Goal: Task Accomplishment & Management: Manage account settings

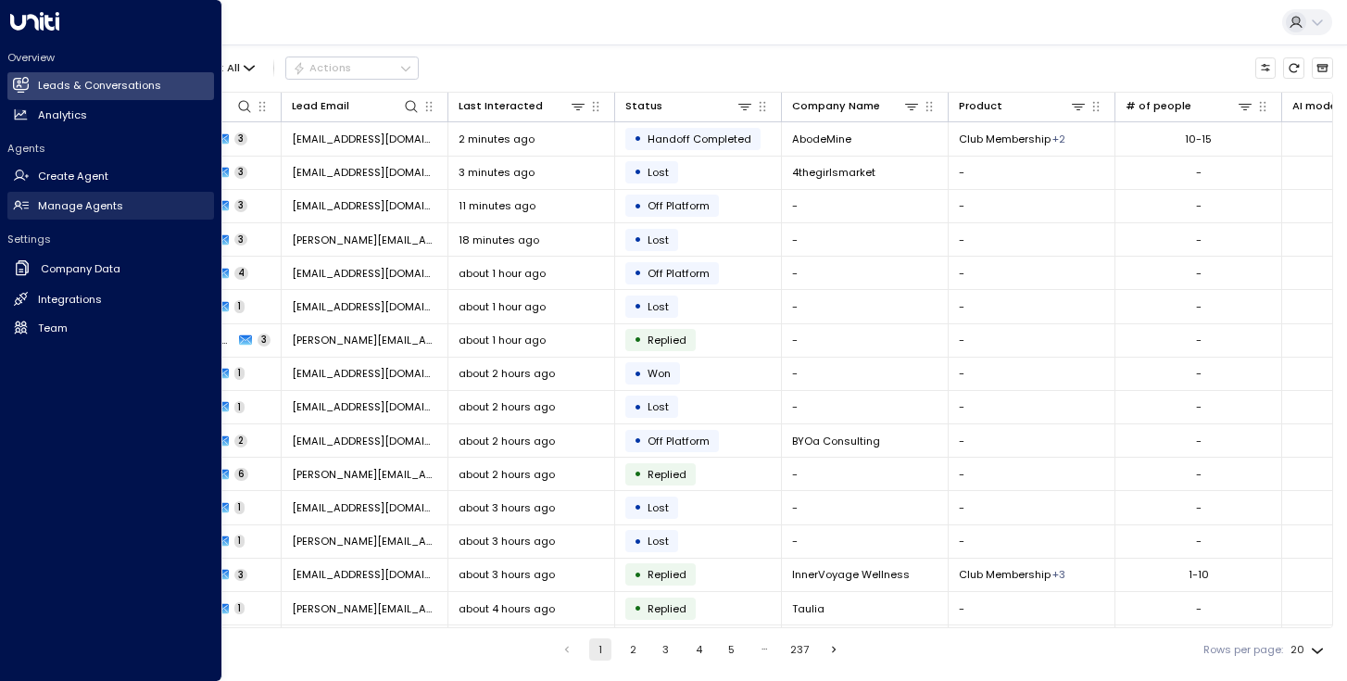
click at [27, 195] on link "Manage Agents Manage Agents" at bounding box center [110, 206] width 207 height 28
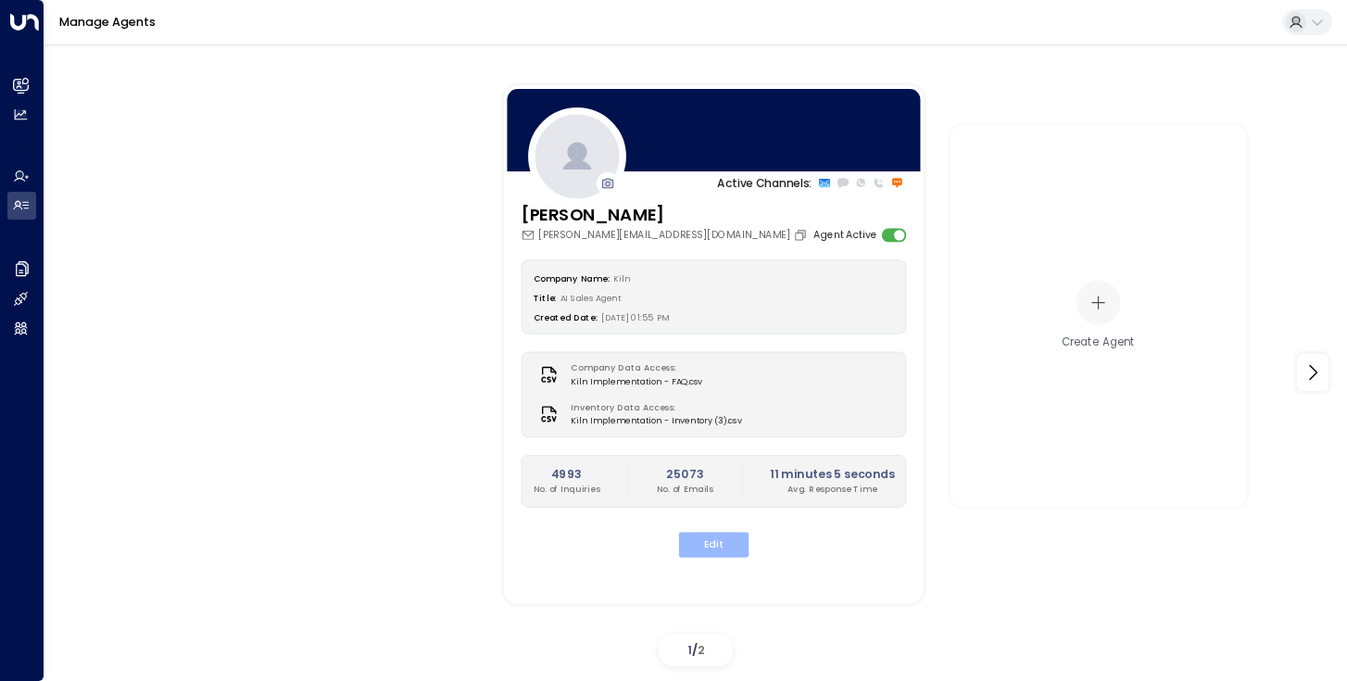
click at [719, 547] on button "Edit" at bounding box center [714, 544] width 70 height 25
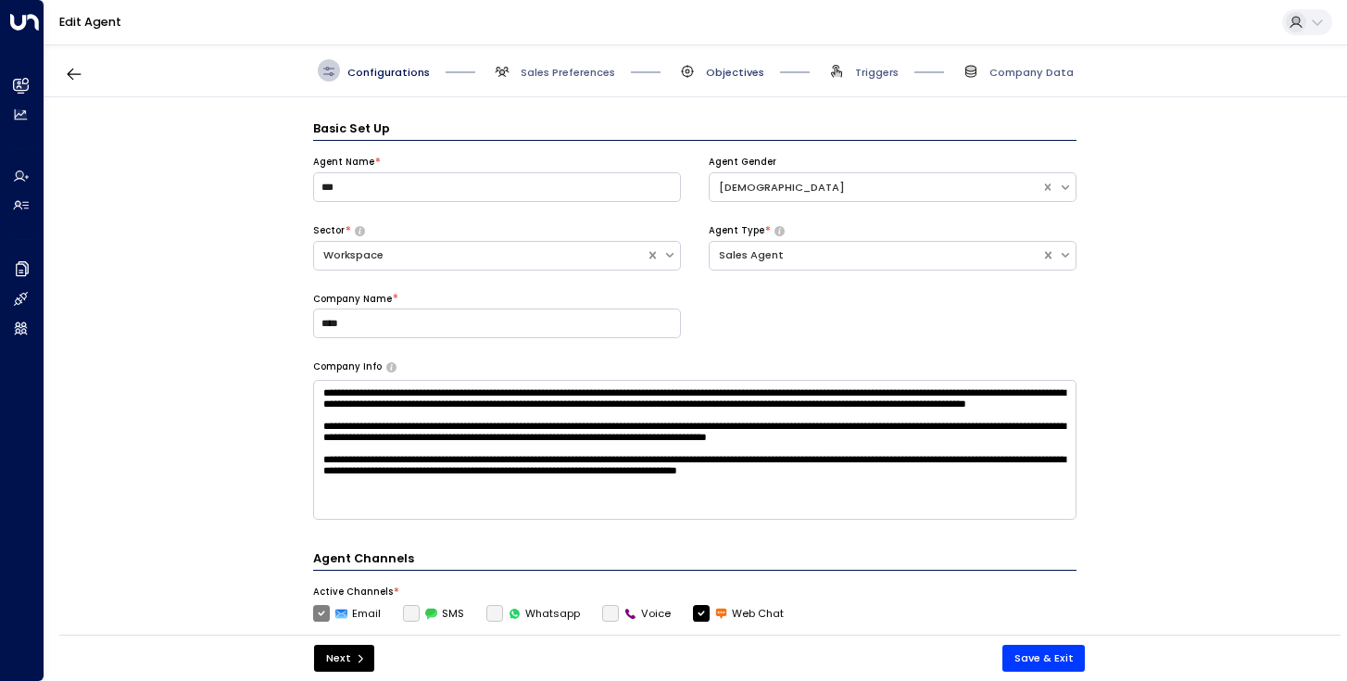
click at [734, 69] on span "Objectives" at bounding box center [735, 72] width 58 height 15
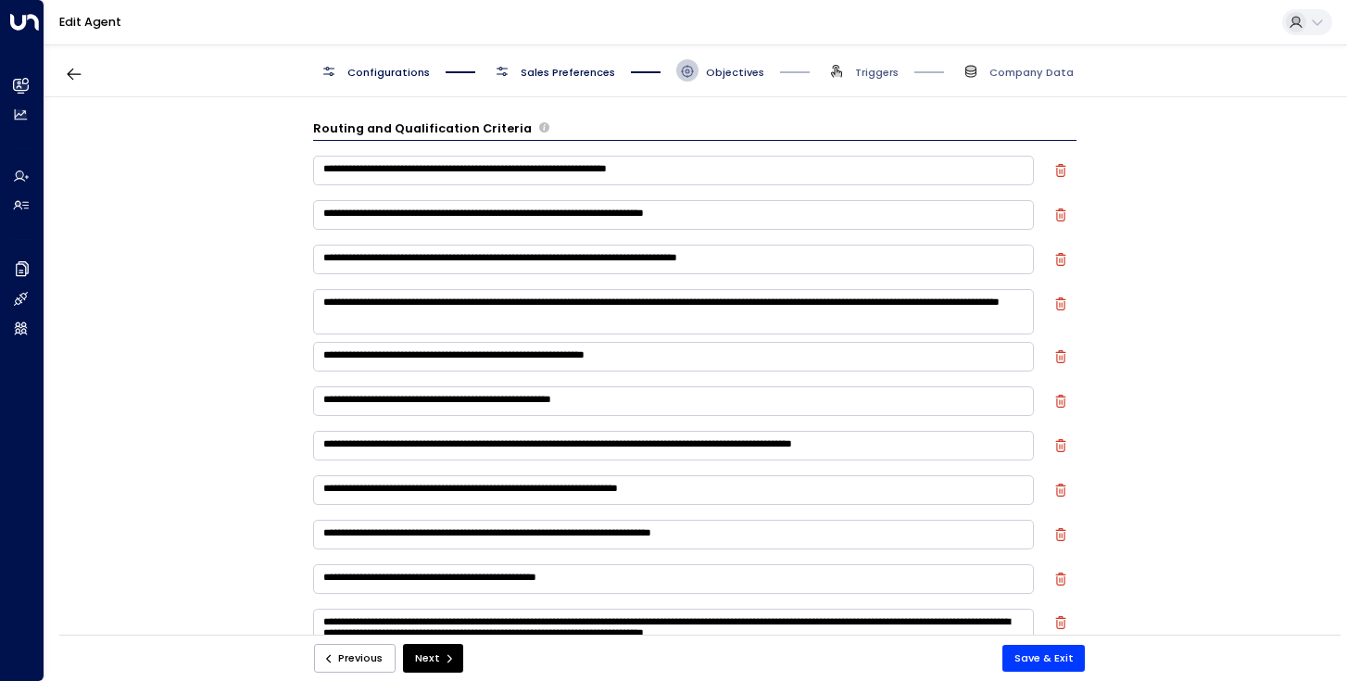
scroll to position [22, 0]
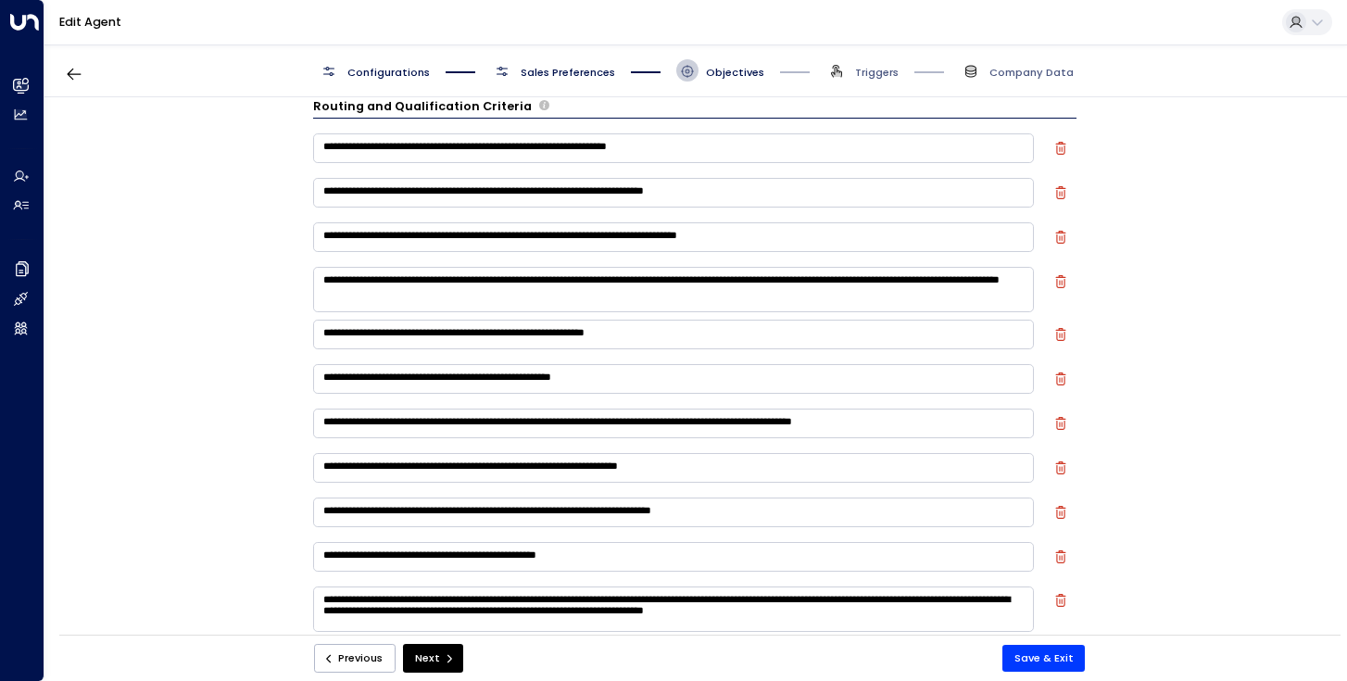
click at [601, 67] on span "Sales Preferences" at bounding box center [568, 72] width 94 height 15
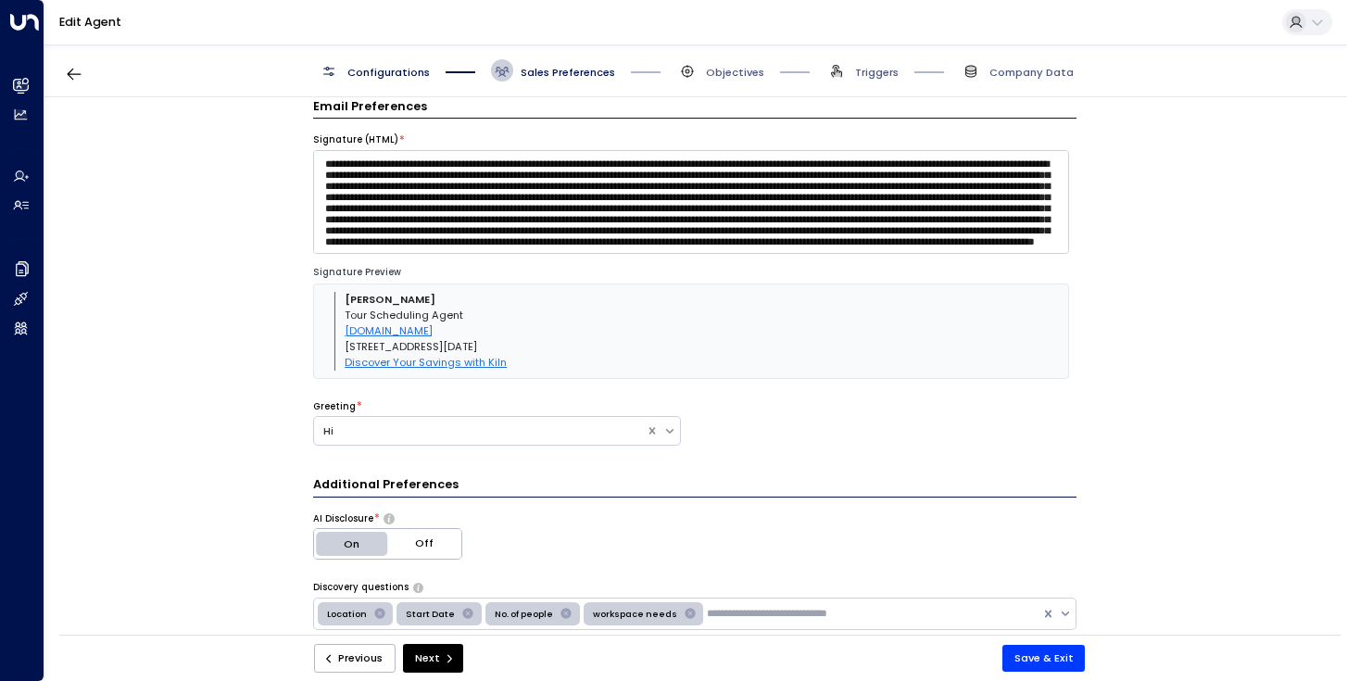
scroll to position [0, 0]
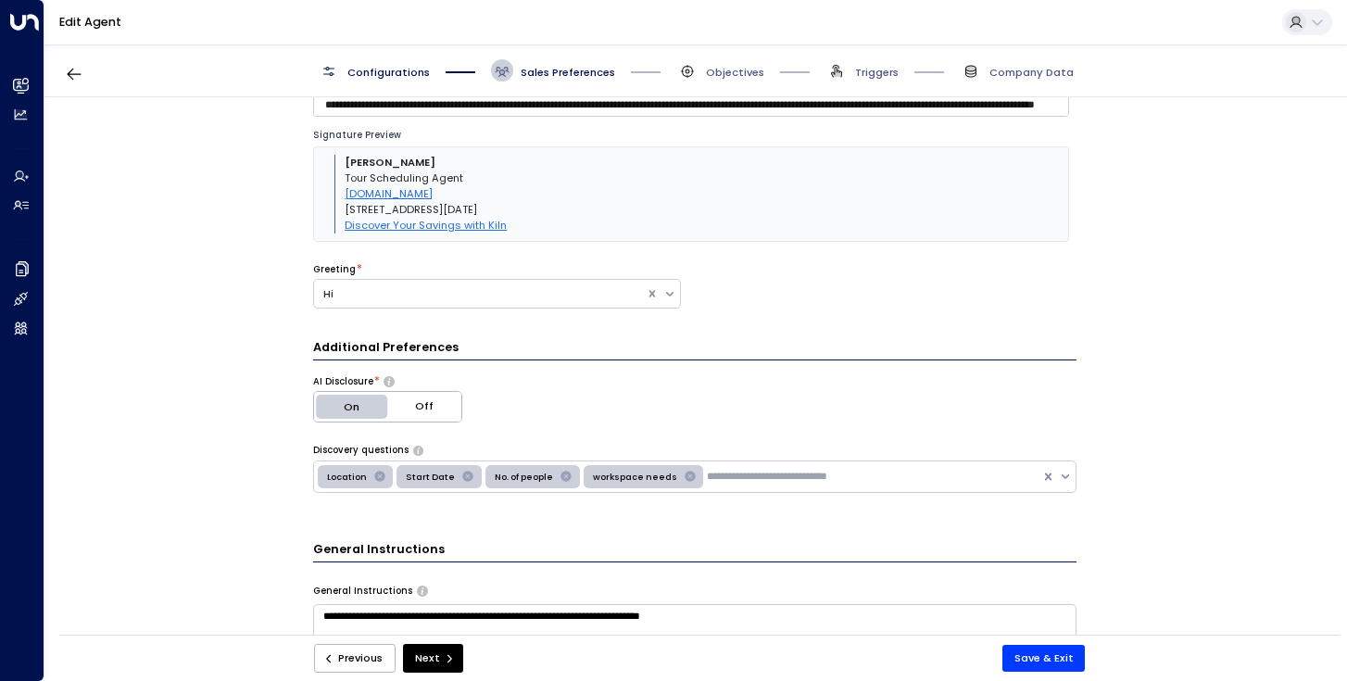
click at [378, 68] on span "Configurations" at bounding box center [388, 72] width 82 height 15
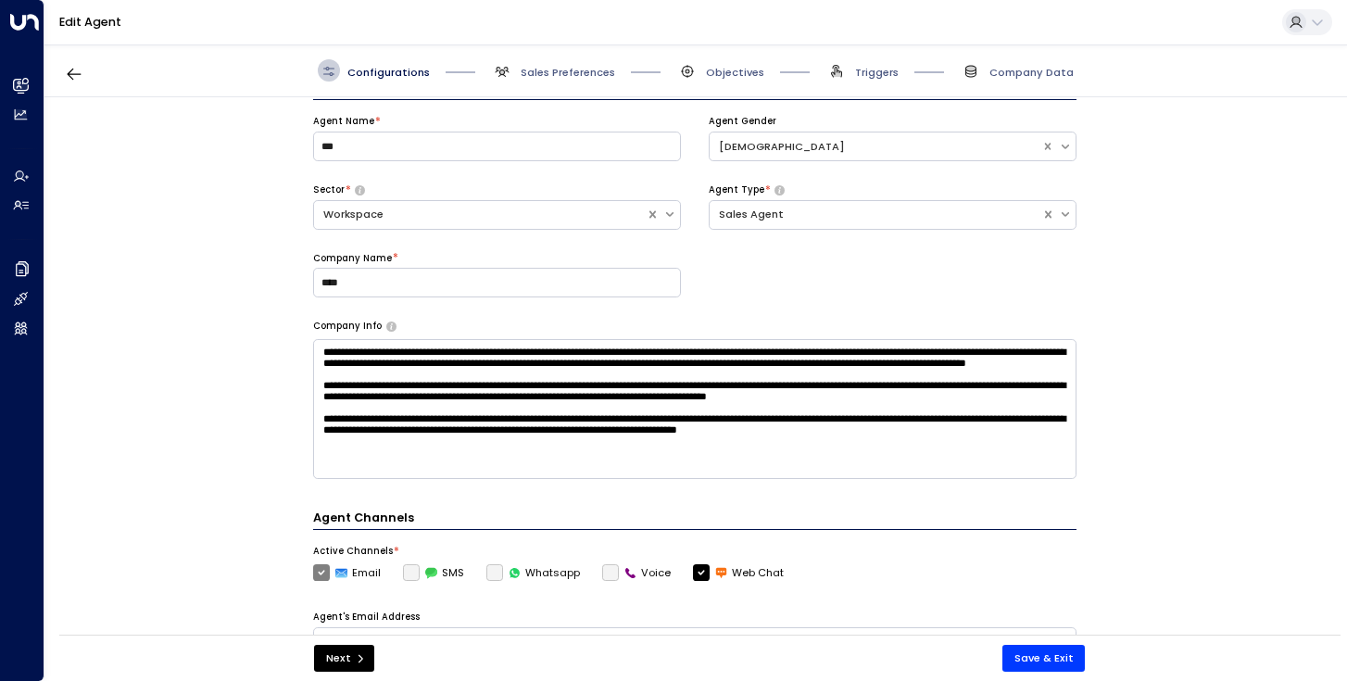
scroll to position [24, 0]
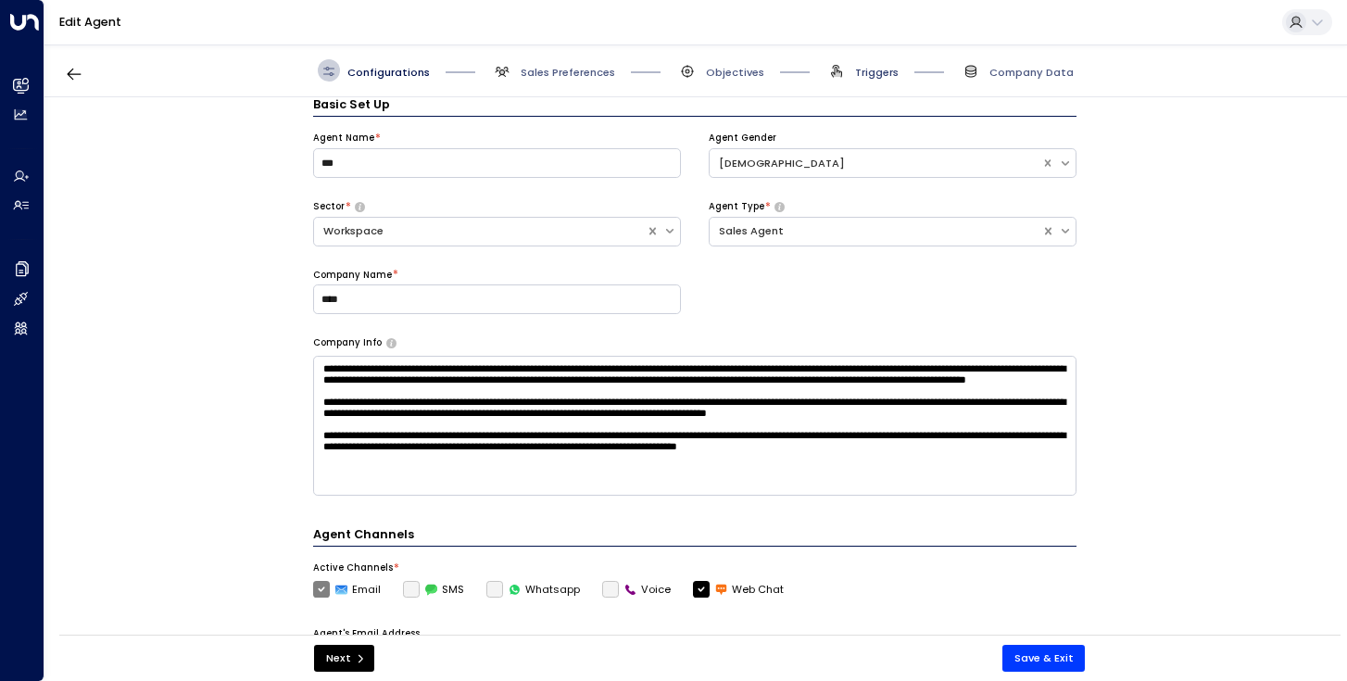
click at [867, 72] on span "Triggers" at bounding box center [877, 72] width 44 height 15
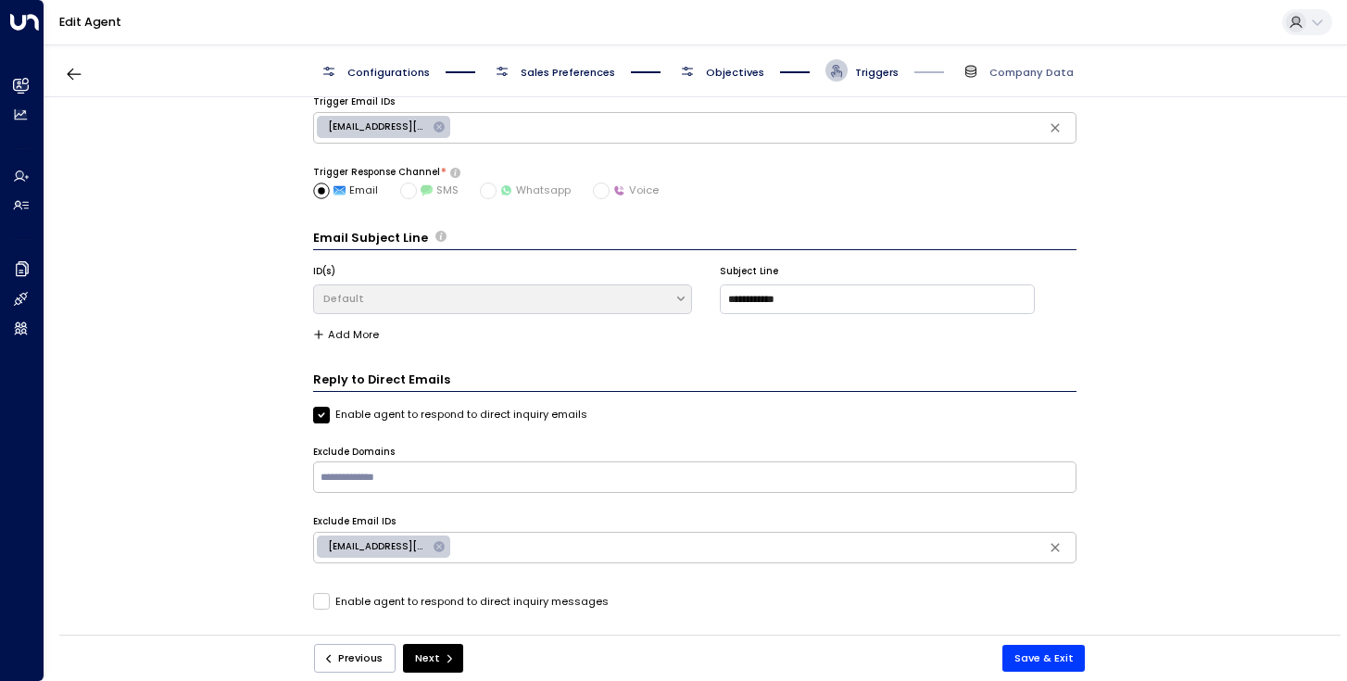
scroll to position [0, 0]
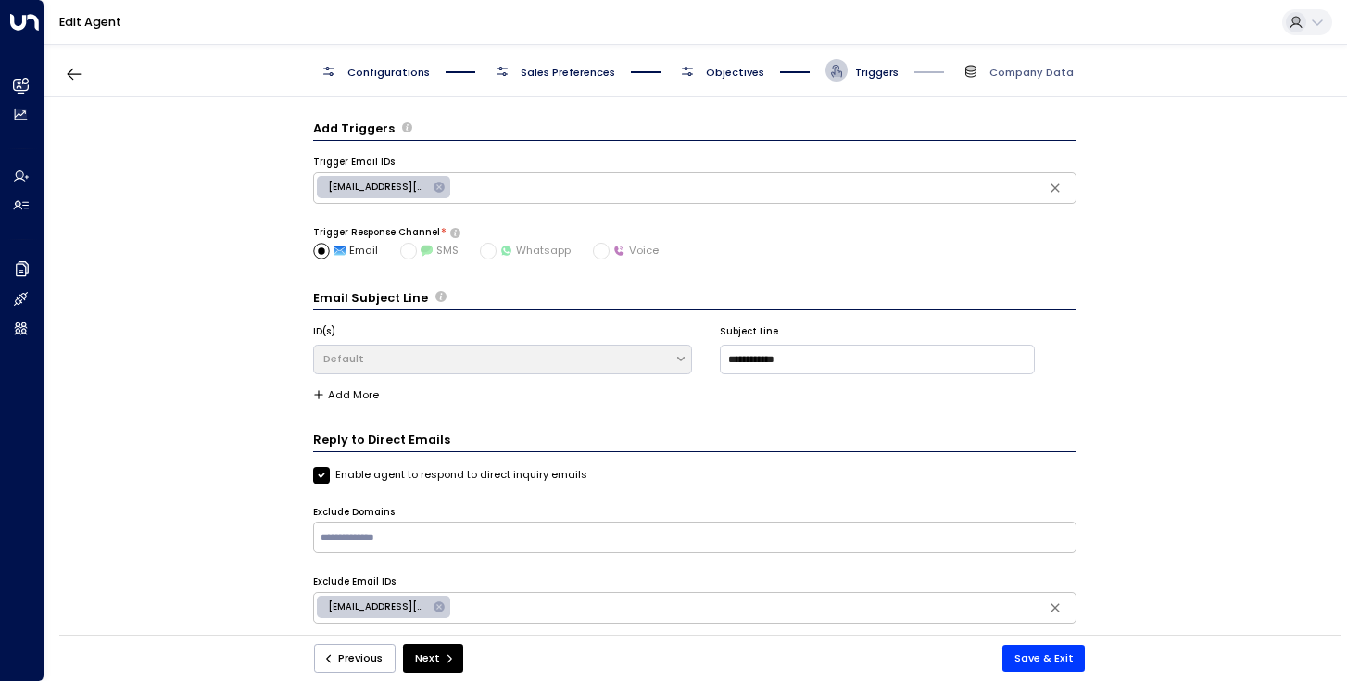
click at [722, 69] on span "Objectives" at bounding box center [735, 72] width 58 height 15
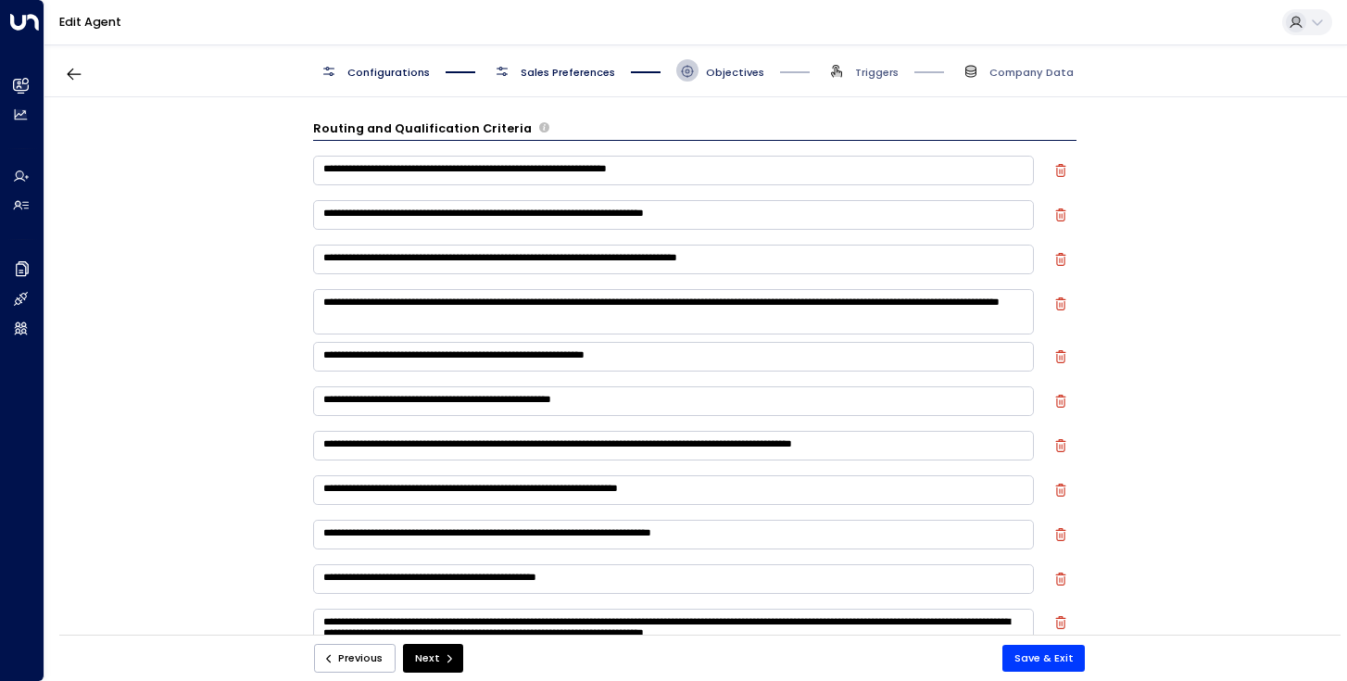
click at [725, 76] on span "Objectives" at bounding box center [735, 72] width 58 height 15
click at [582, 77] on span "Sales Preferences" at bounding box center [568, 72] width 94 height 15
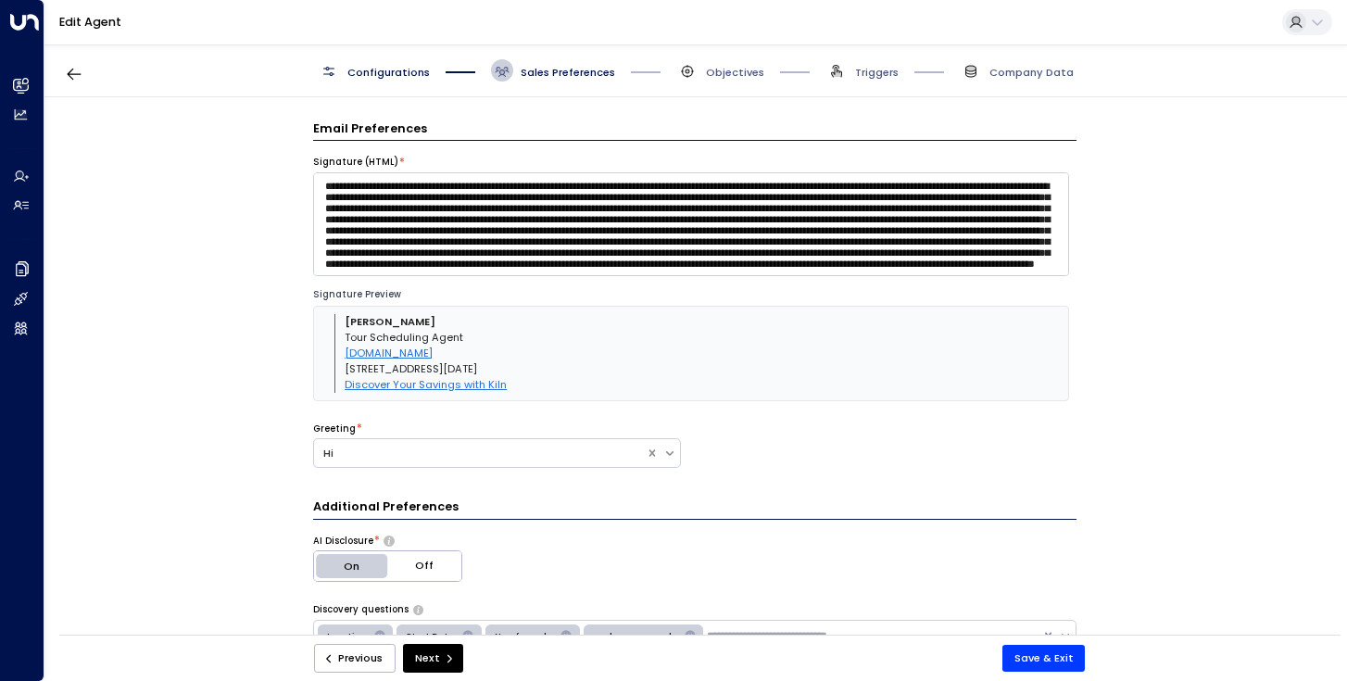
click at [404, 66] on span "Configurations" at bounding box center [388, 72] width 82 height 15
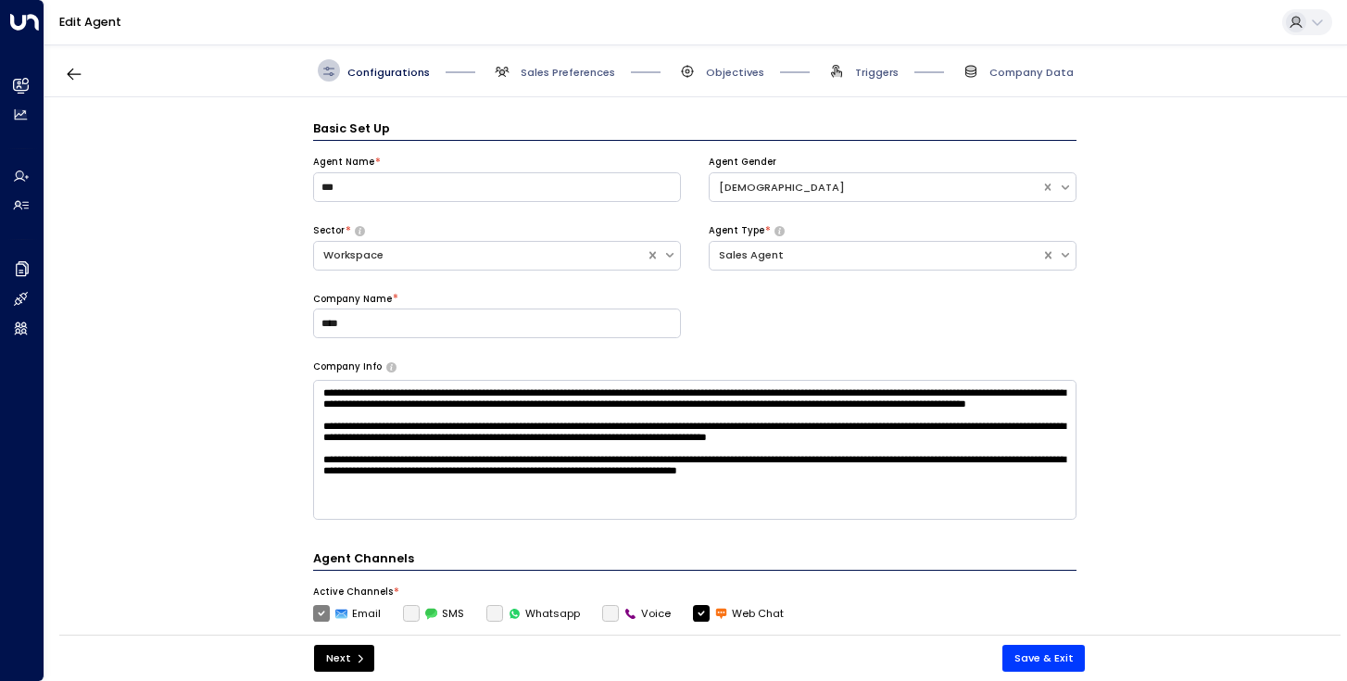
click at [566, 80] on span "Sales Preferences" at bounding box center [553, 70] width 124 height 22
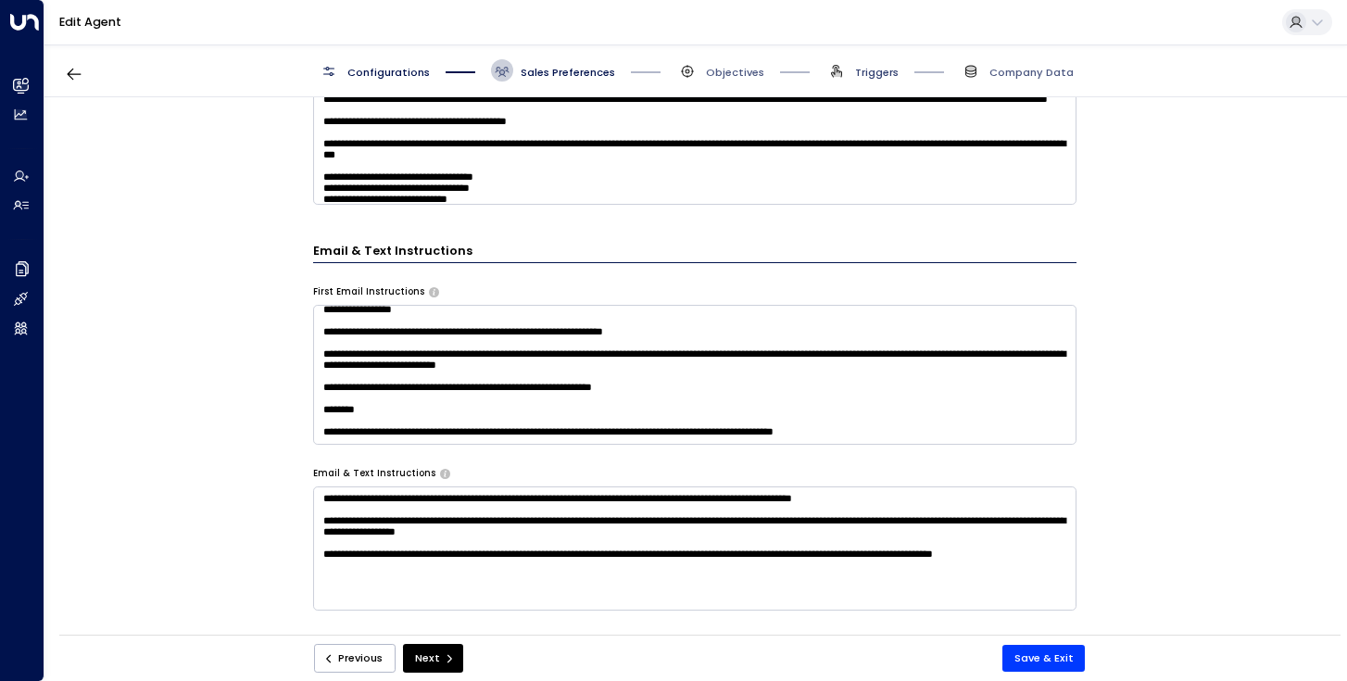
click at [868, 76] on span "Triggers" at bounding box center [877, 72] width 44 height 15
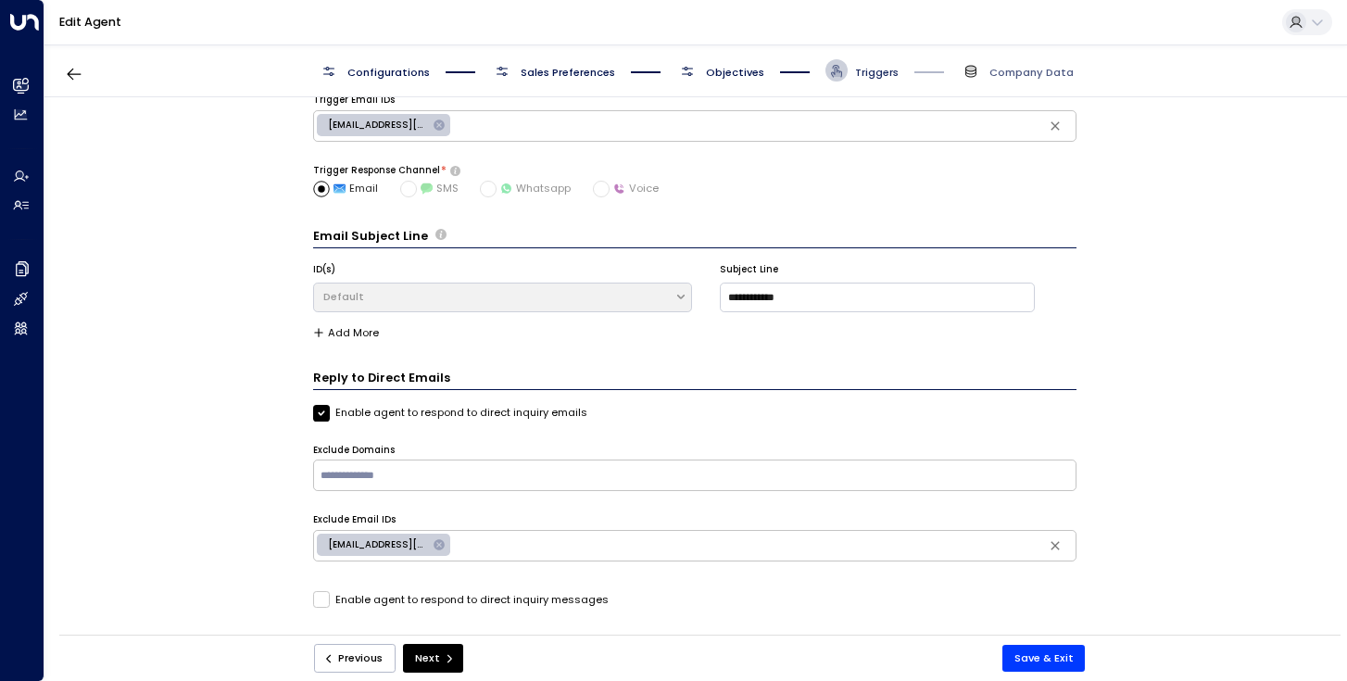
scroll to position [22, 0]
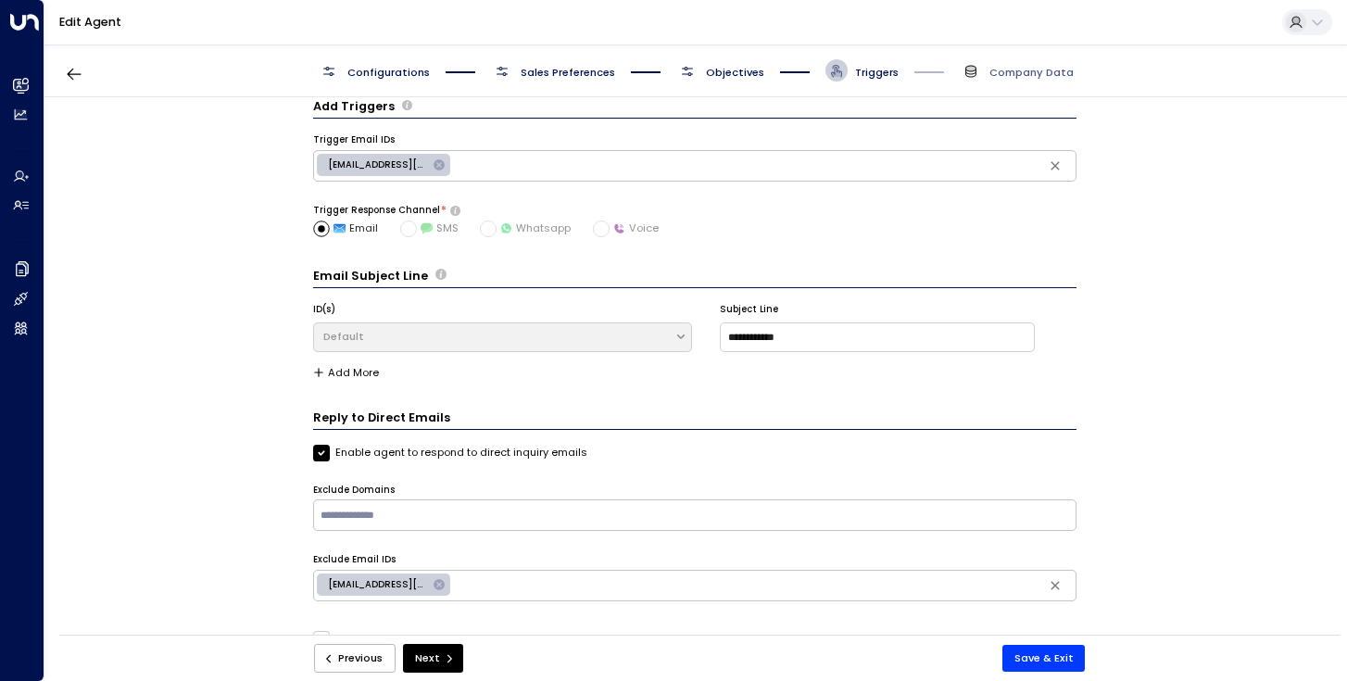
click at [985, 71] on span "Company Data" at bounding box center [1017, 70] width 114 height 22
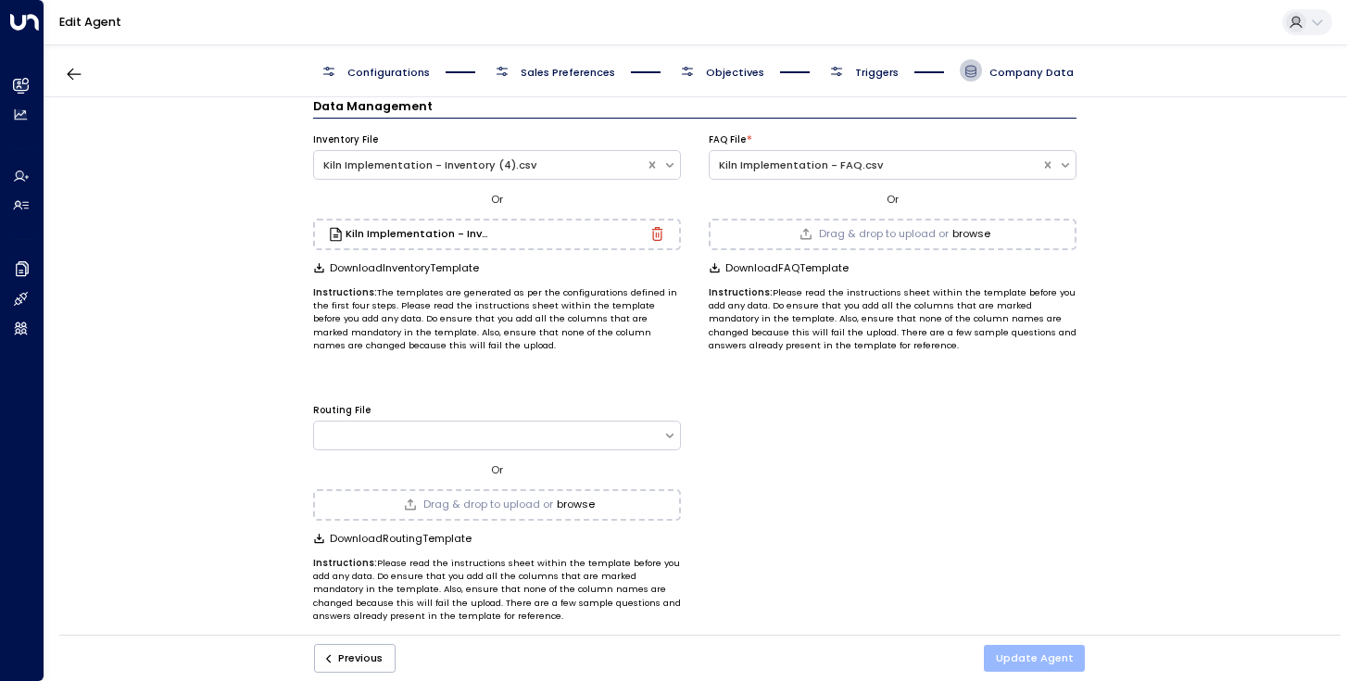
click at [1044, 663] on button "Update Agent" at bounding box center [1035, 658] width 102 height 27
